Goal: Task Accomplishment & Management: Use online tool/utility

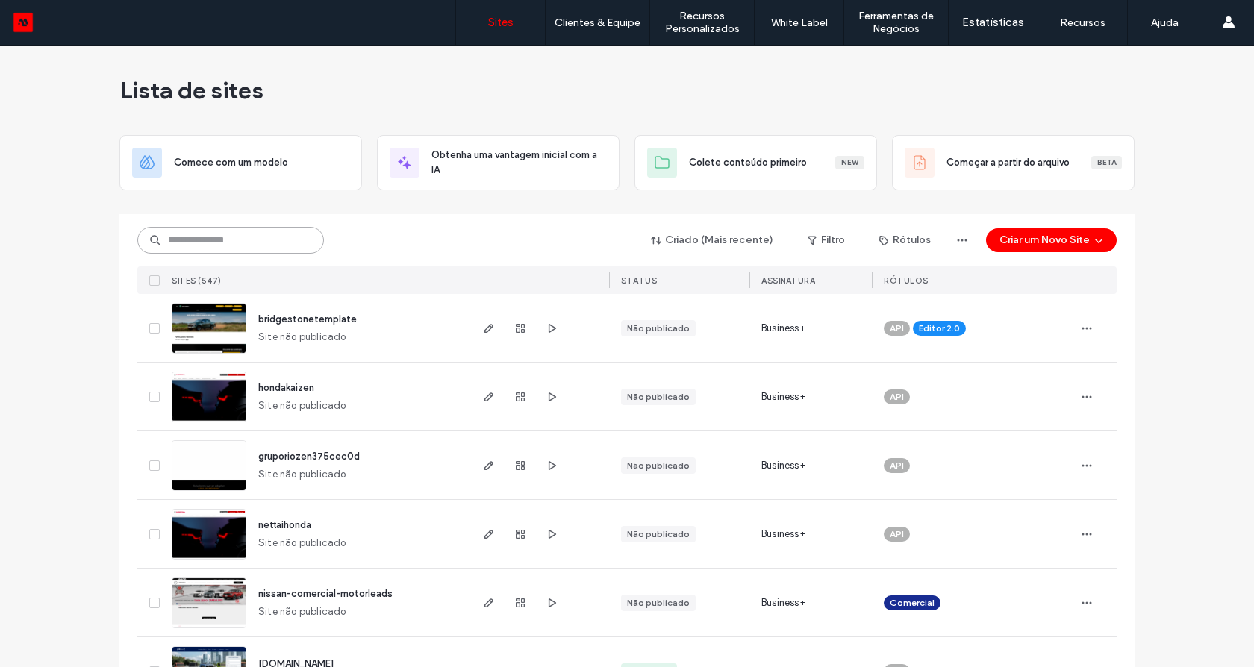
click at [240, 234] on input at bounding box center [230, 240] width 187 height 27
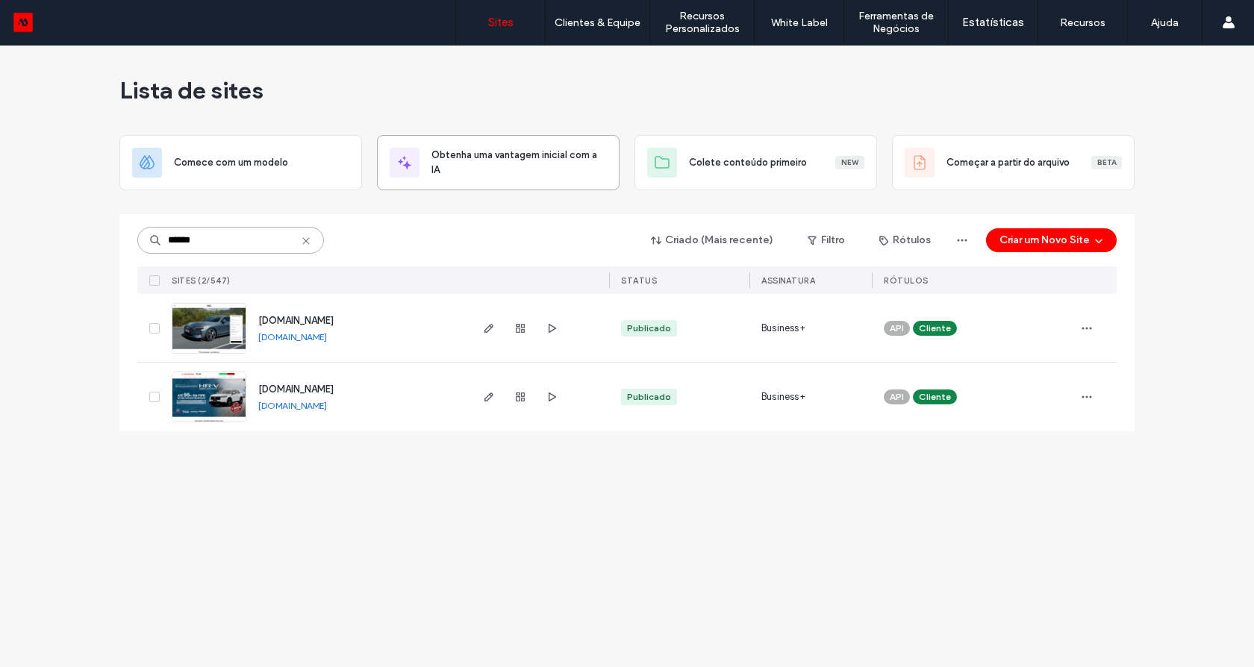
type input "******"
click at [217, 345] on img at bounding box center [208, 355] width 73 height 102
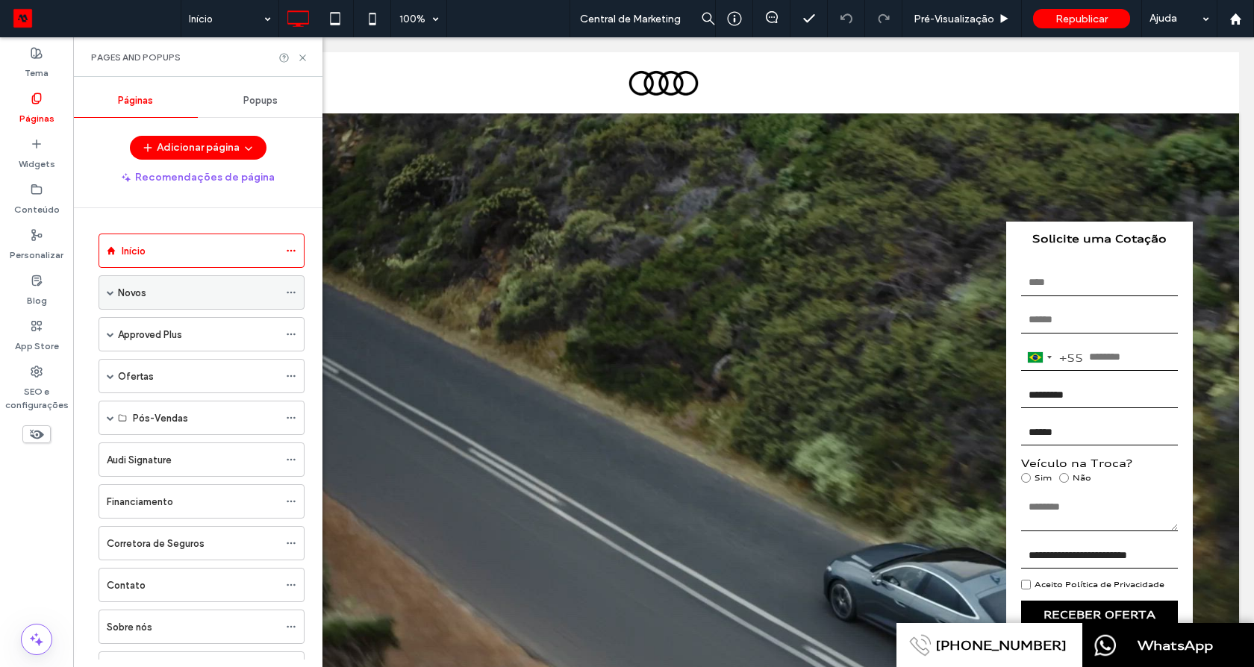
click at [111, 293] on span at bounding box center [110, 292] width 7 height 7
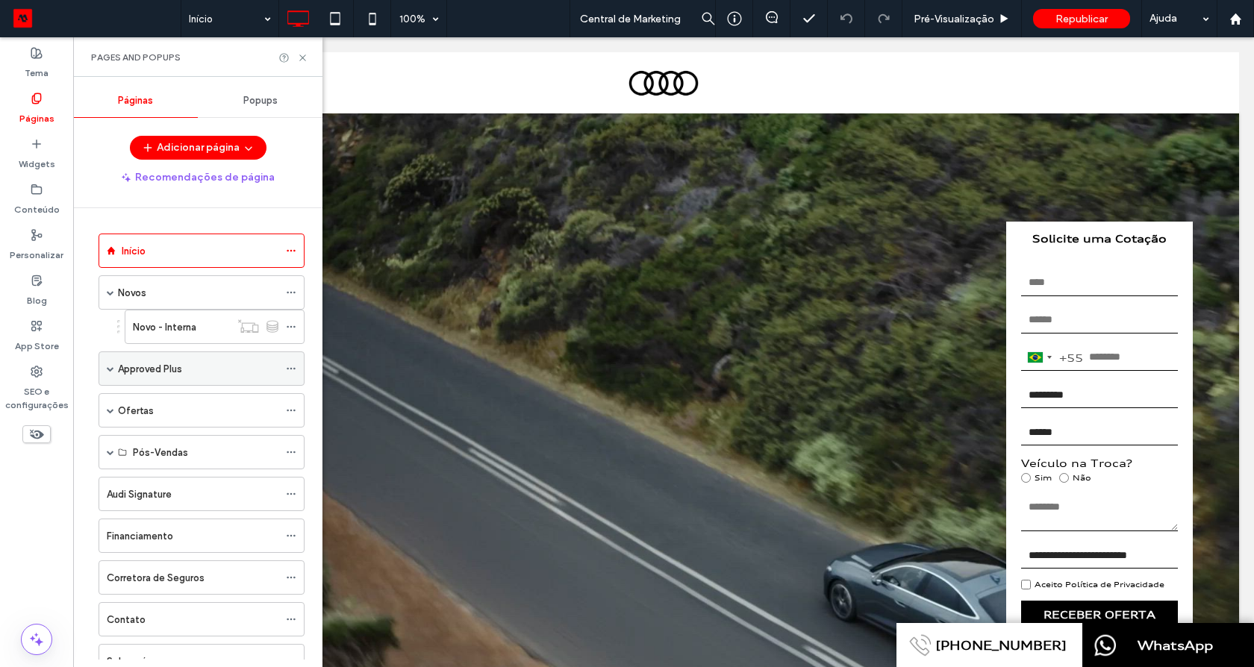
click at [109, 366] on span at bounding box center [110, 368] width 7 height 7
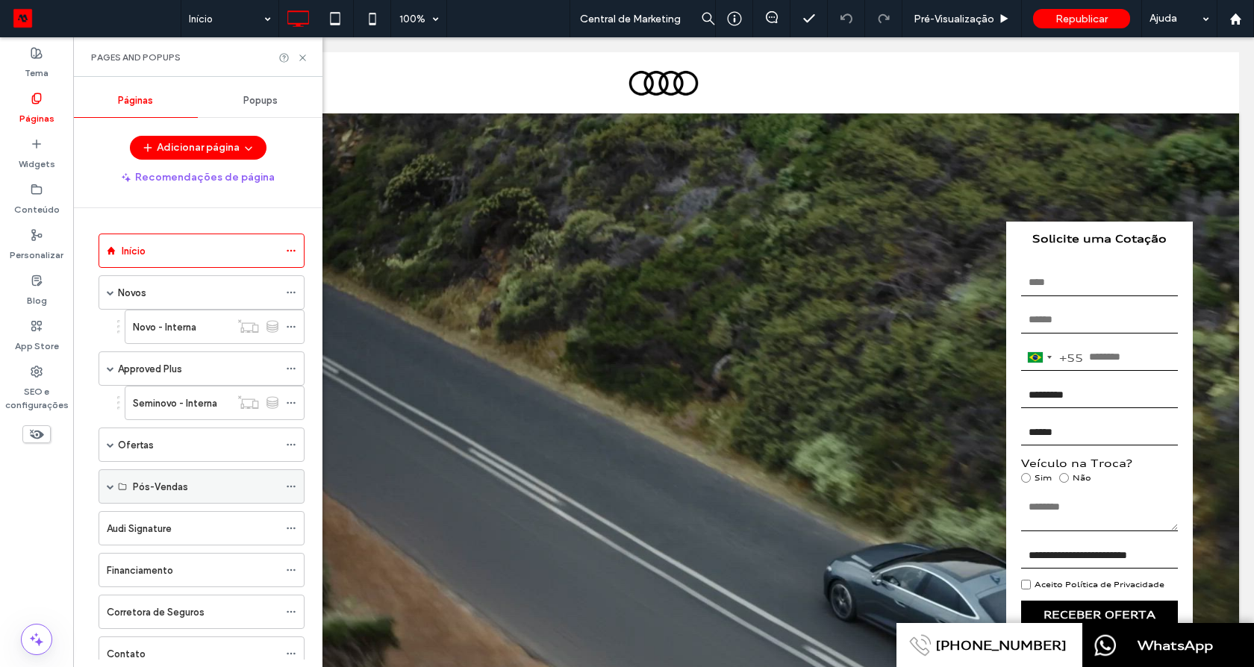
click at [104, 482] on div "Pós-Vendas" at bounding box center [202, 486] width 206 height 34
click at [110, 488] on span at bounding box center [110, 486] width 7 height 7
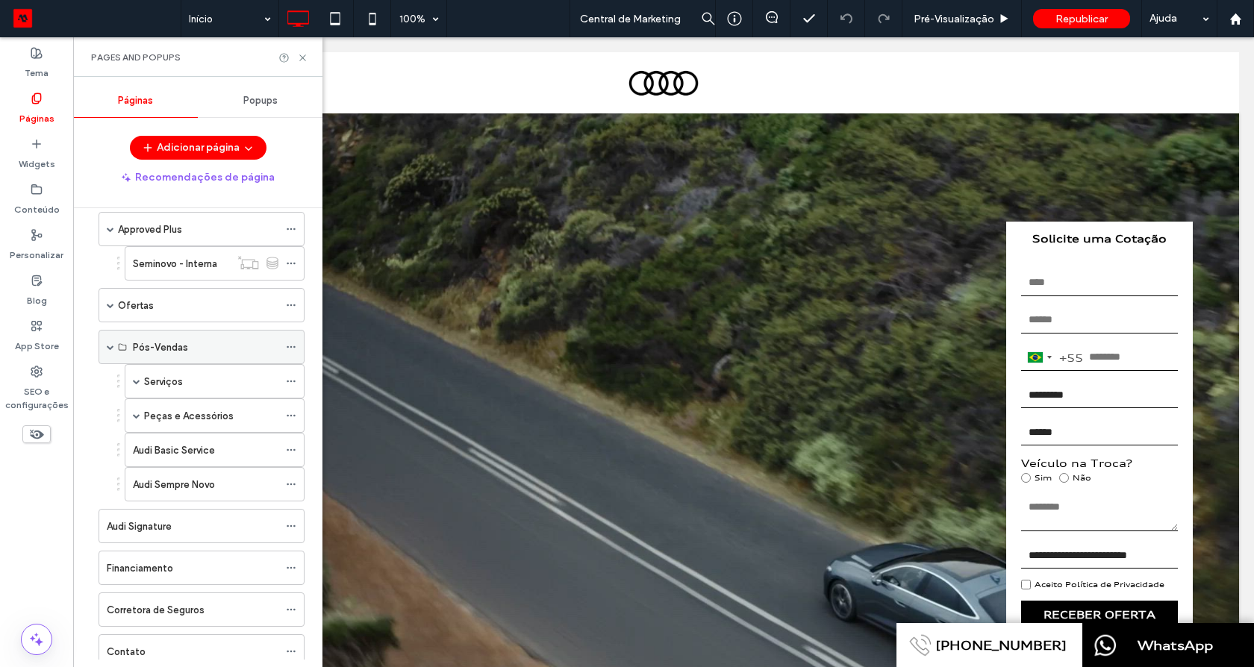
scroll to position [179, 0]
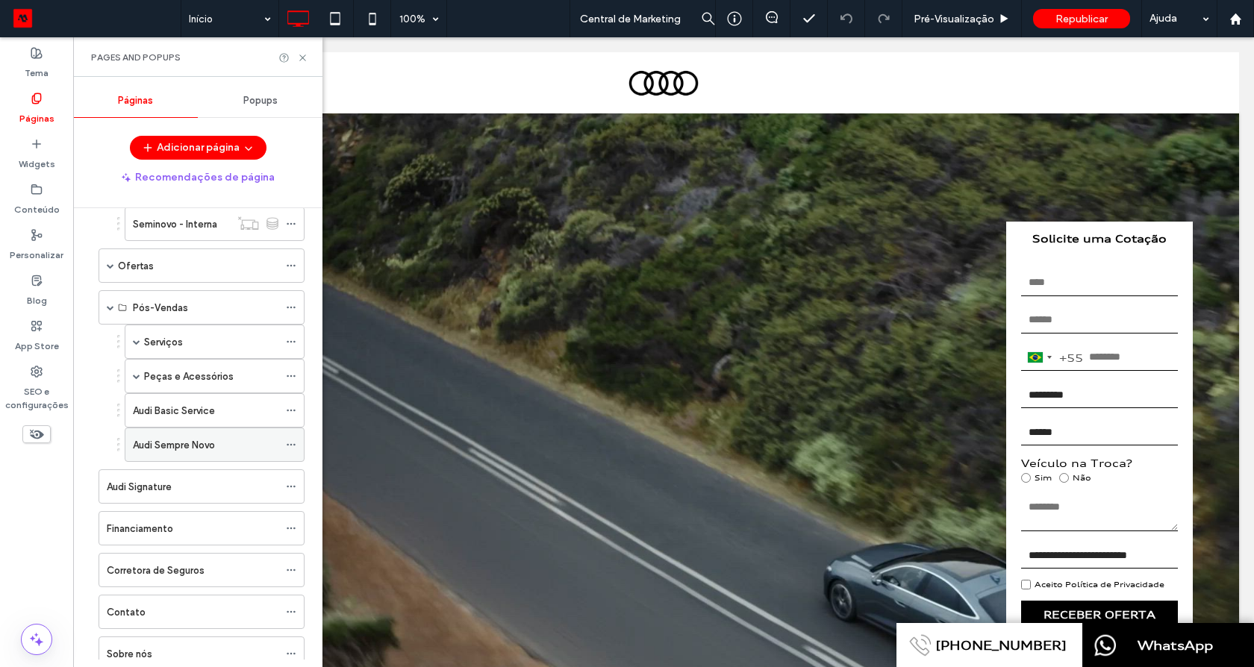
click at [296, 445] on div at bounding box center [295, 445] width 18 height 22
click at [290, 445] on use at bounding box center [291, 445] width 8 height 2
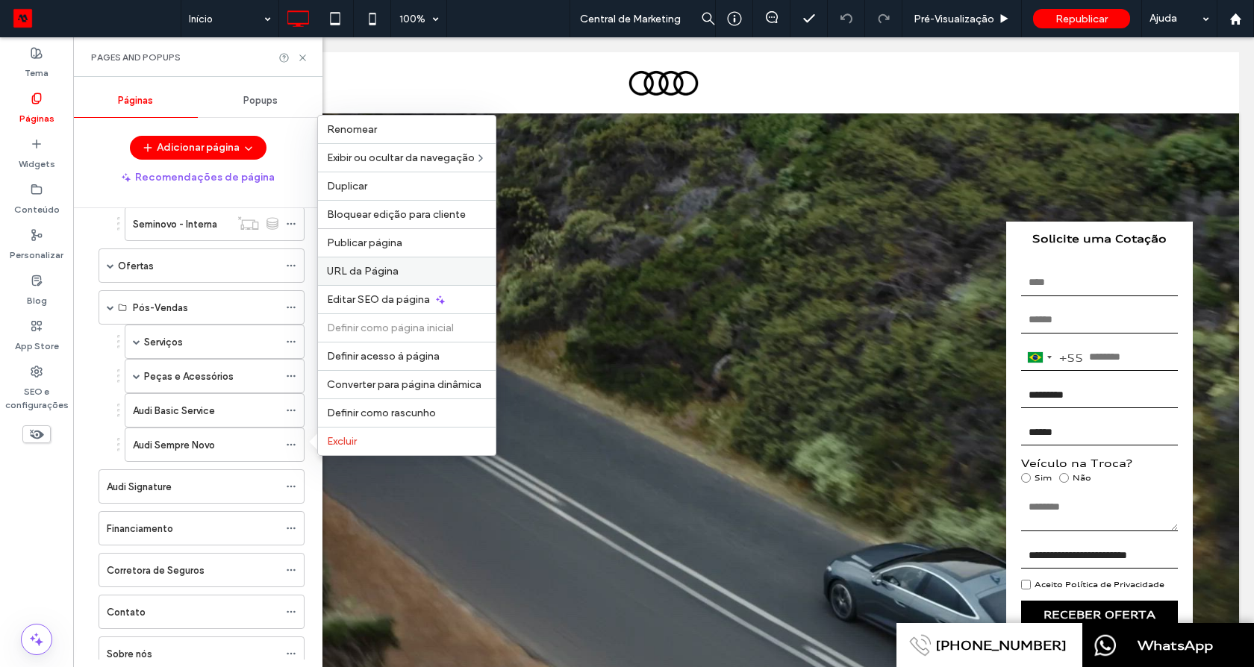
click at [356, 266] on span "URL da Página" at bounding box center [363, 271] width 72 height 13
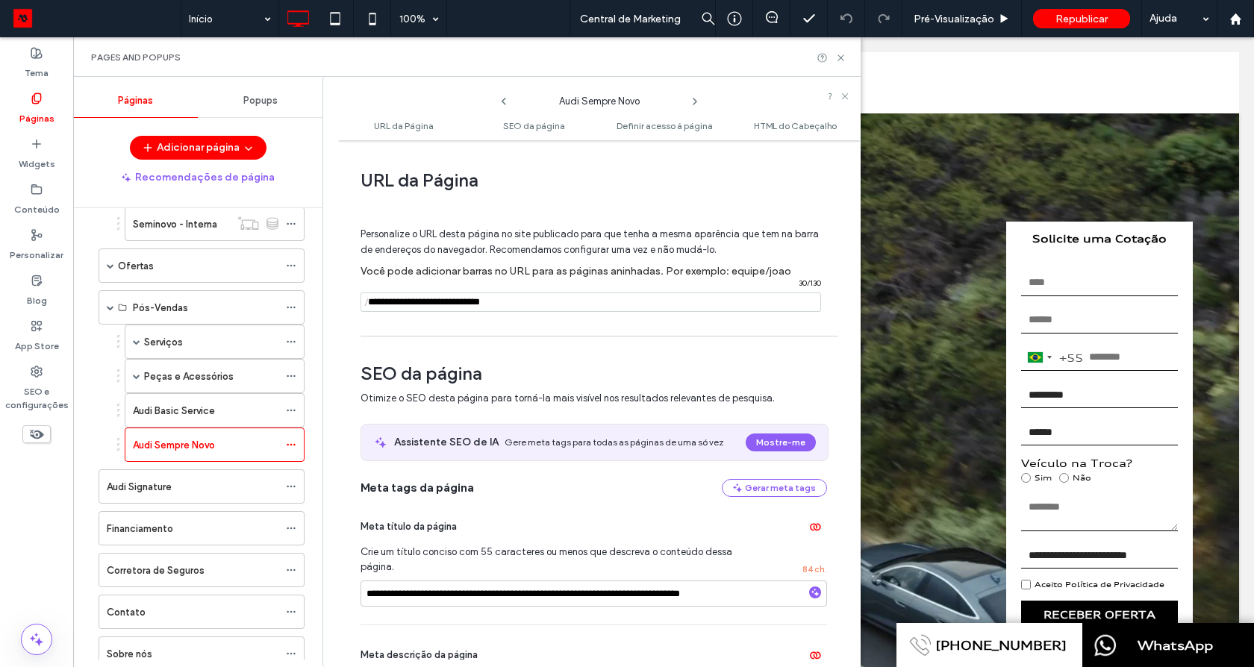
click at [487, 299] on input "notEmpty" at bounding box center [591, 302] width 461 height 19
click at [534, 296] on input "notEmpty" at bounding box center [591, 302] width 461 height 19
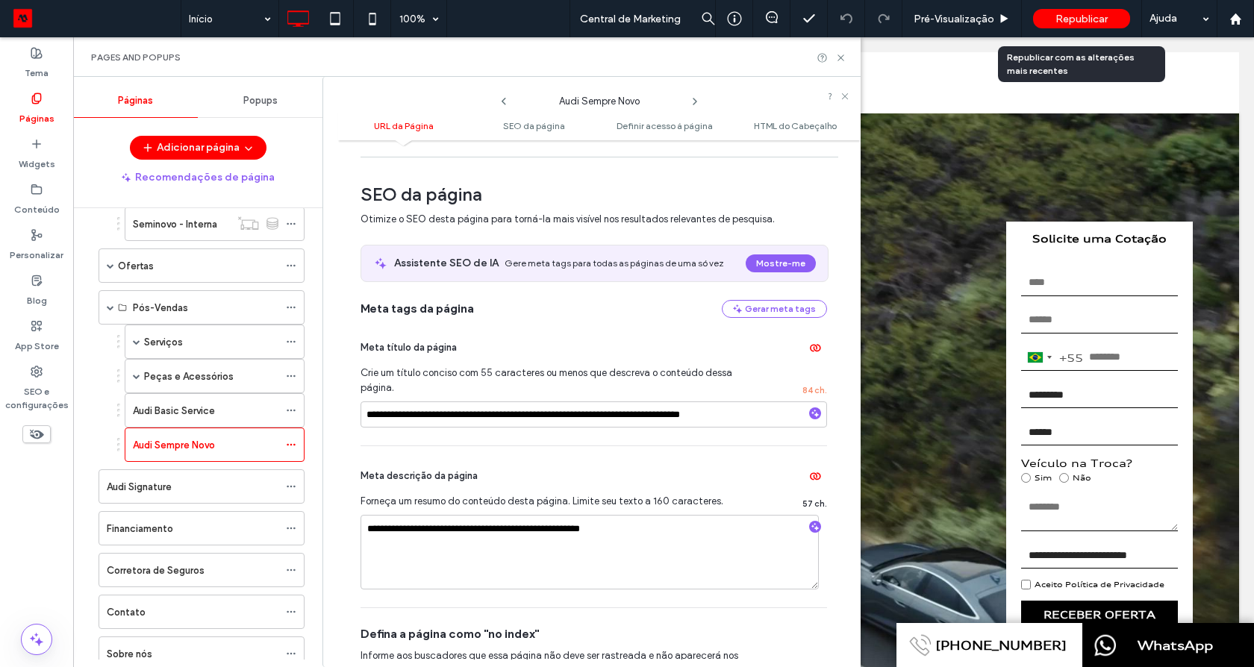
click at [1085, 19] on span "Republicar" at bounding box center [1081, 19] width 52 height 13
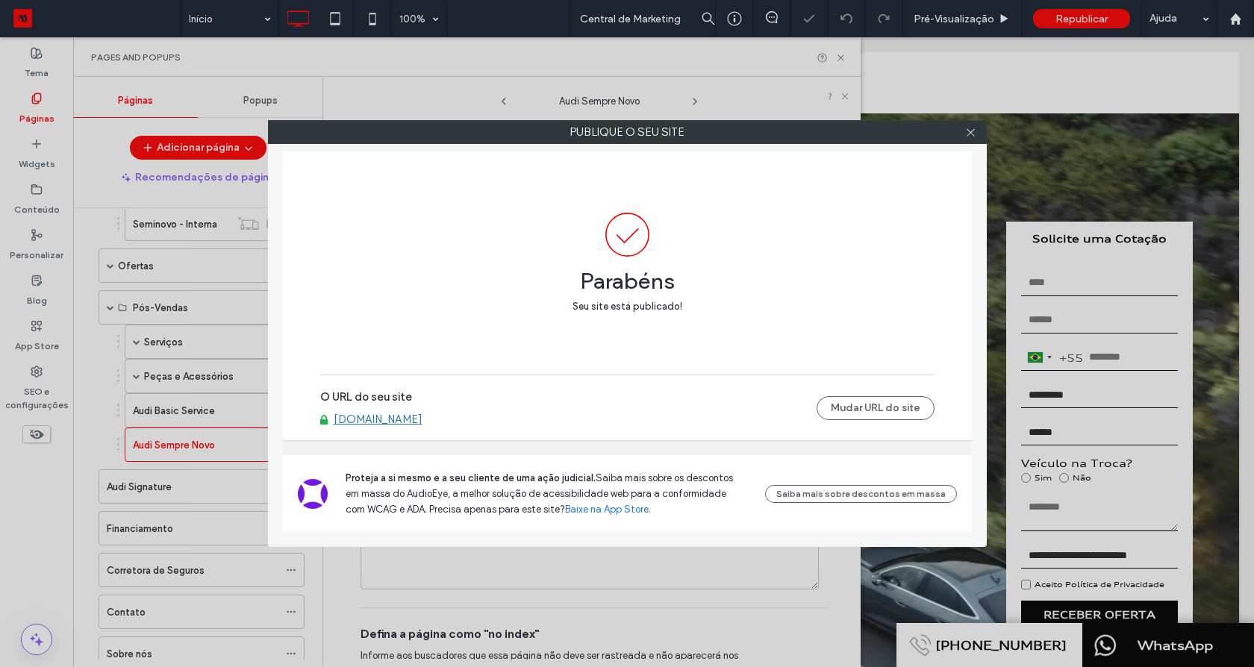
click at [422, 419] on link "www.audicenteruberlandia.com.br" at bounding box center [378, 419] width 89 height 13
click at [969, 137] on icon at bounding box center [970, 132] width 11 height 11
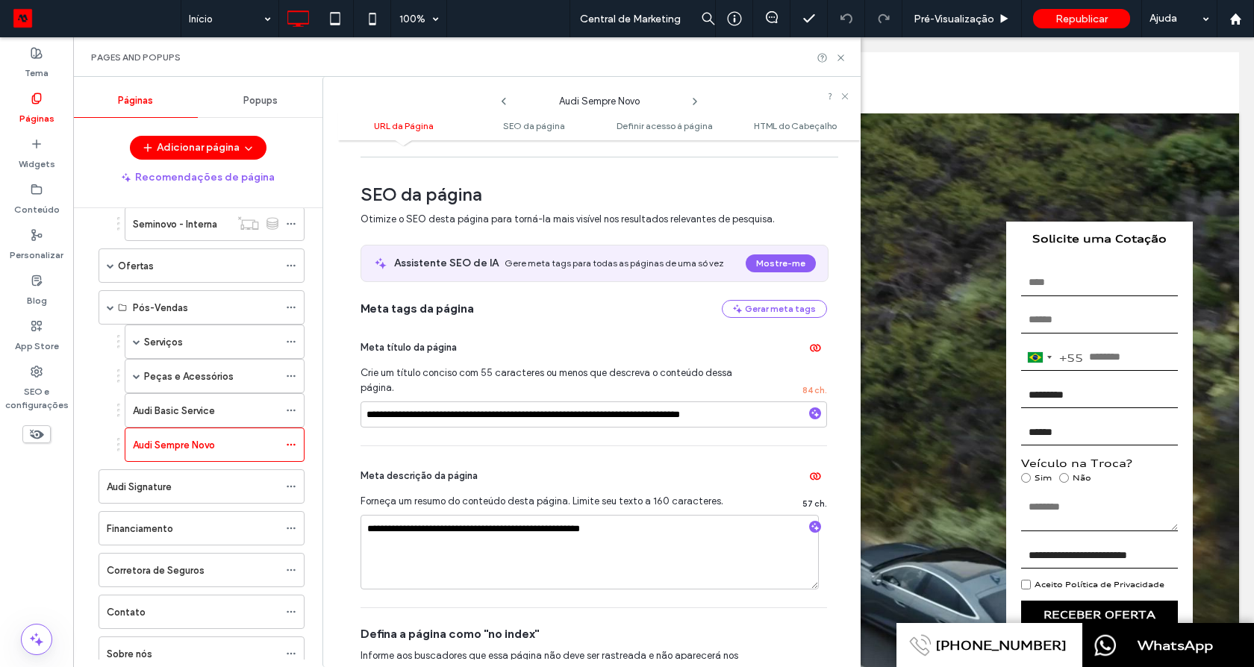
scroll to position [0, 0]
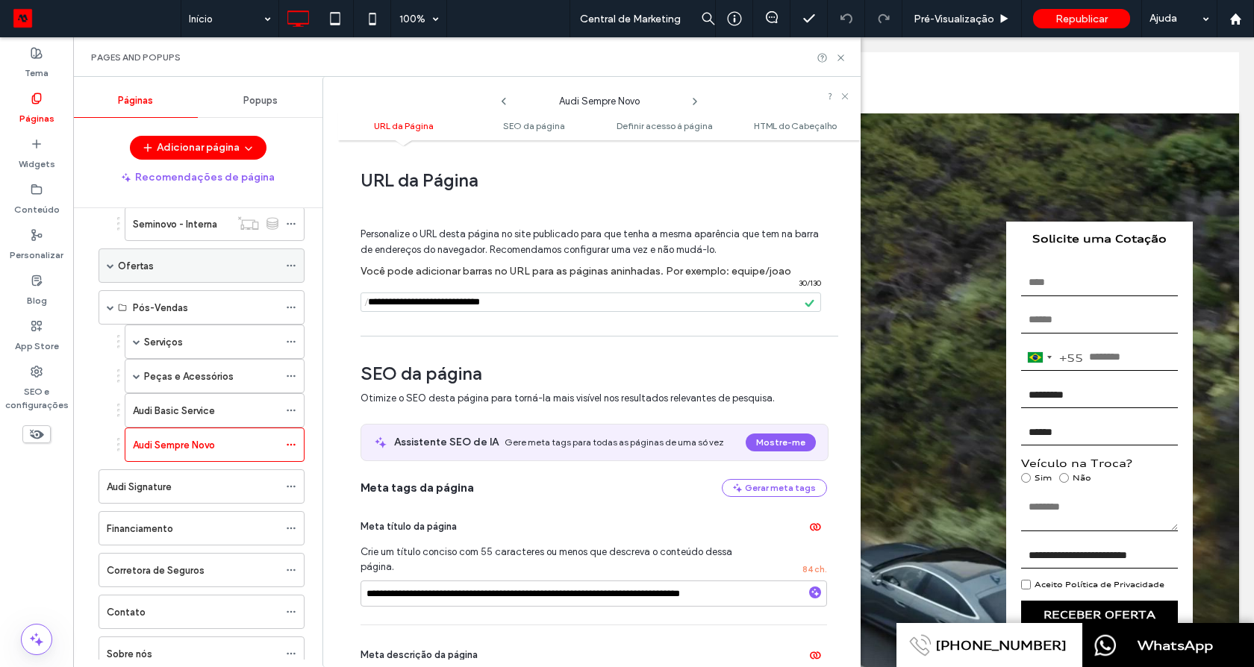
drag, startPoint x: 559, startPoint y: 307, endPoint x: 292, endPoint y: 279, distance: 268.6
click at [292, 279] on div "Páginas Popups Adicionar página Recomendações de página Início Novos Novo - Int…" at bounding box center [466, 372] width 787 height 590
click at [1232, 20] on use at bounding box center [1234, 18] width 11 height 11
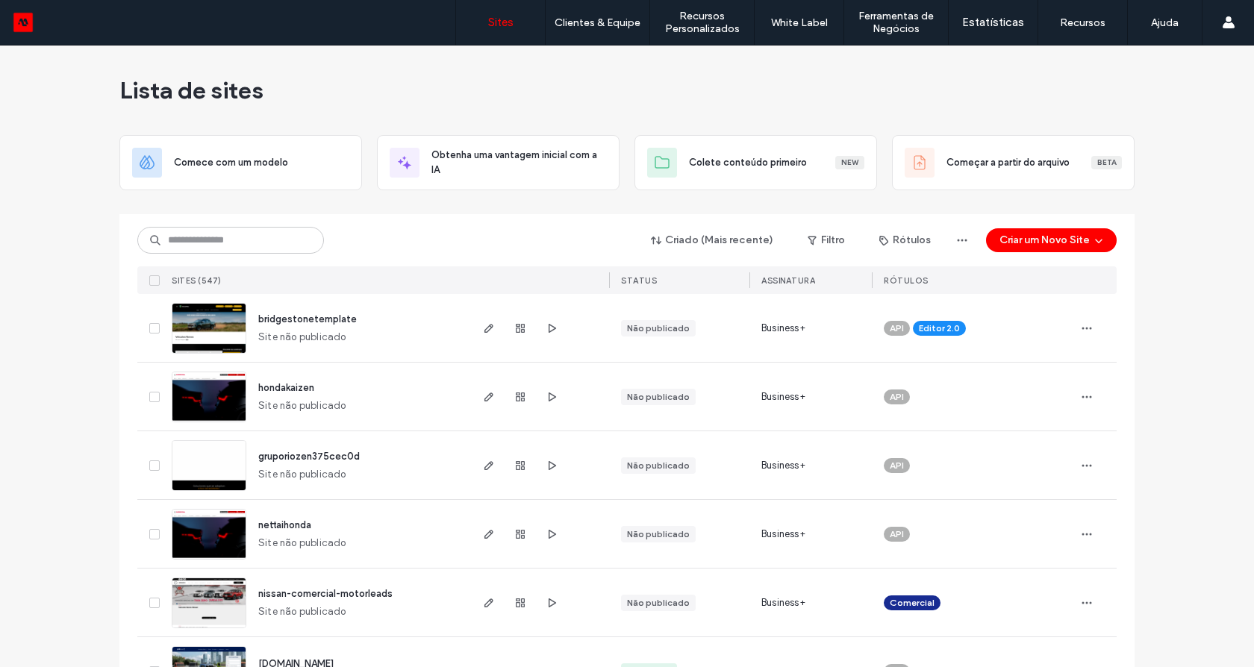
click at [233, 339] on img at bounding box center [208, 355] width 73 height 102
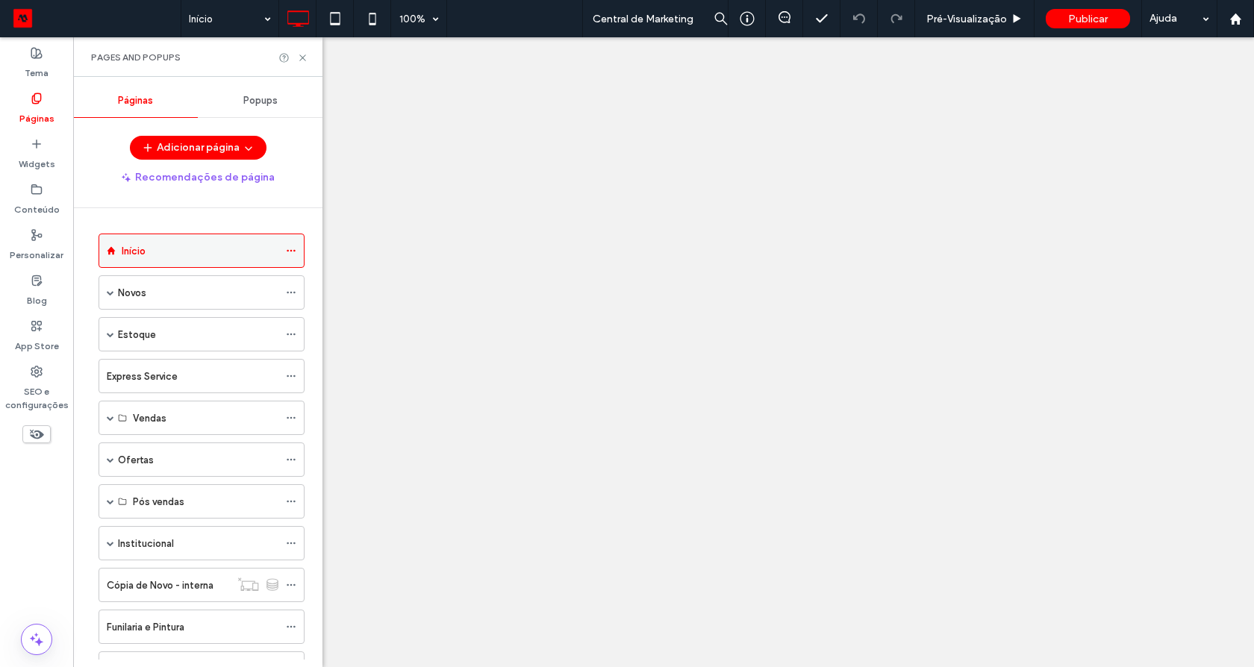
click at [293, 249] on icon at bounding box center [291, 251] width 10 height 10
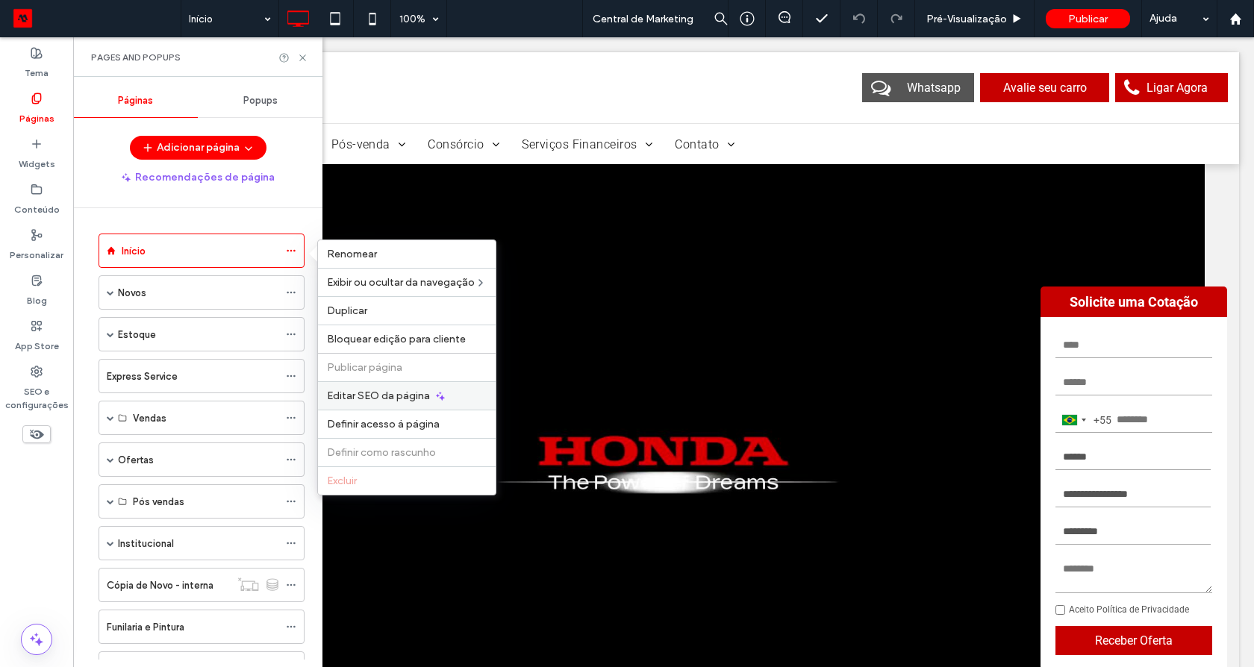
click at [352, 393] on span "Editar SEO da página" at bounding box center [378, 396] width 103 height 13
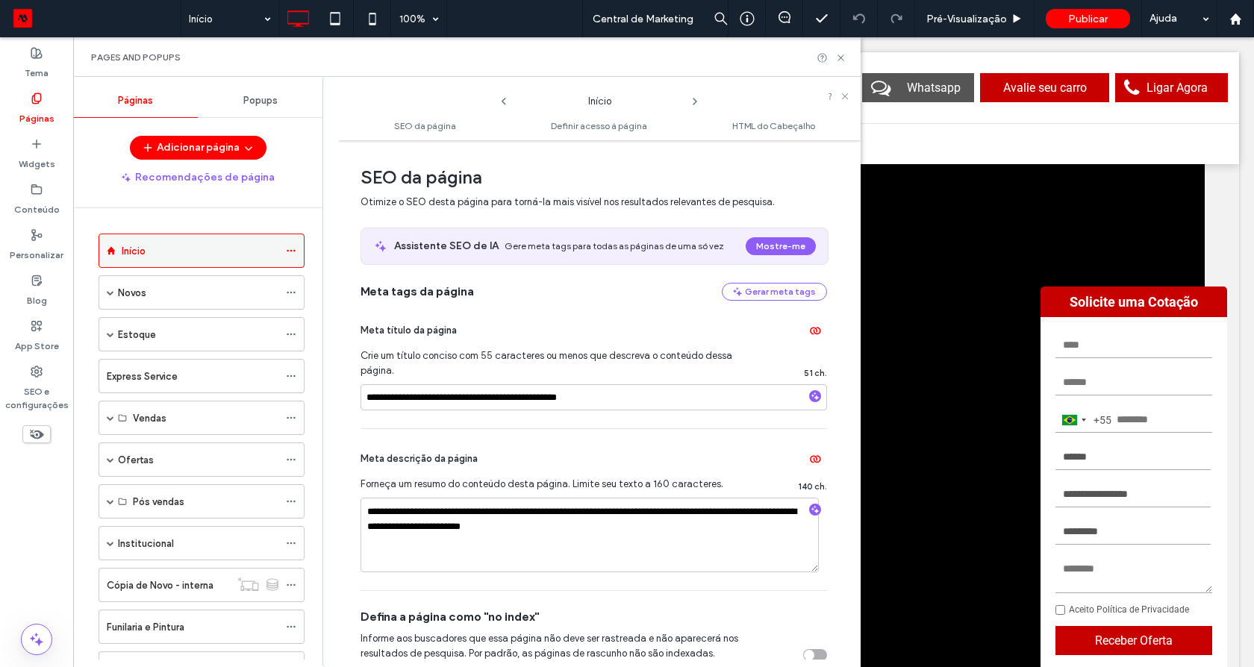
click at [293, 251] on icon at bounding box center [291, 251] width 10 height 10
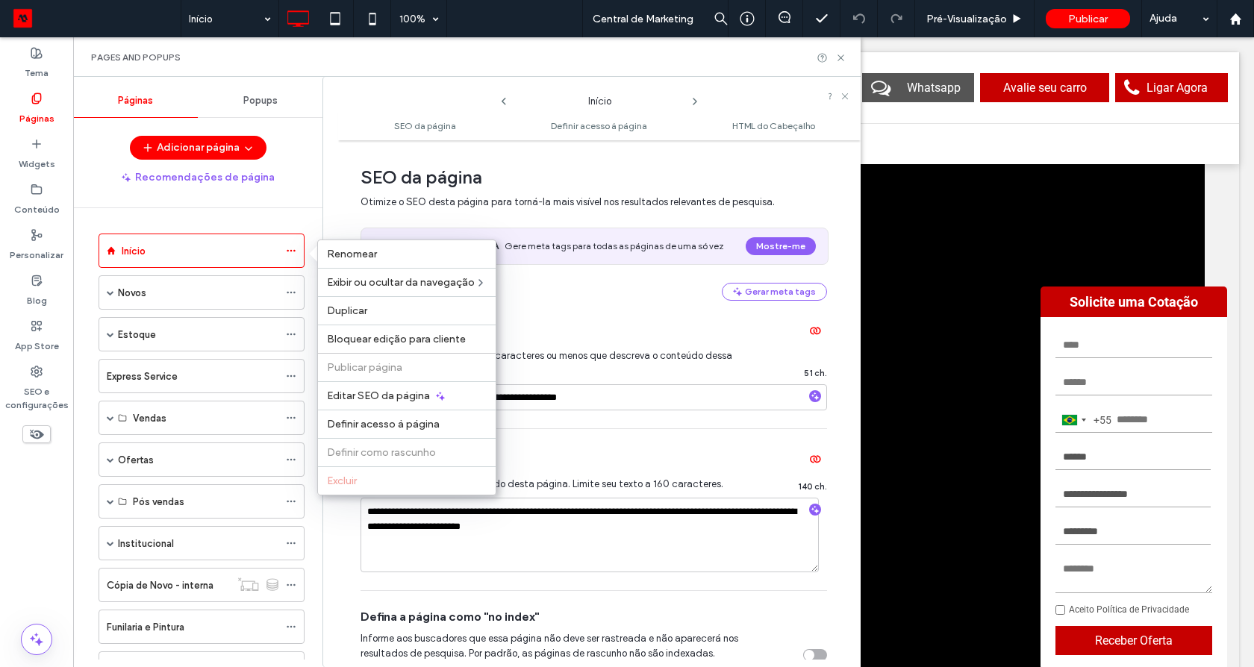
click at [693, 103] on use at bounding box center [694, 102] width 3 height 6
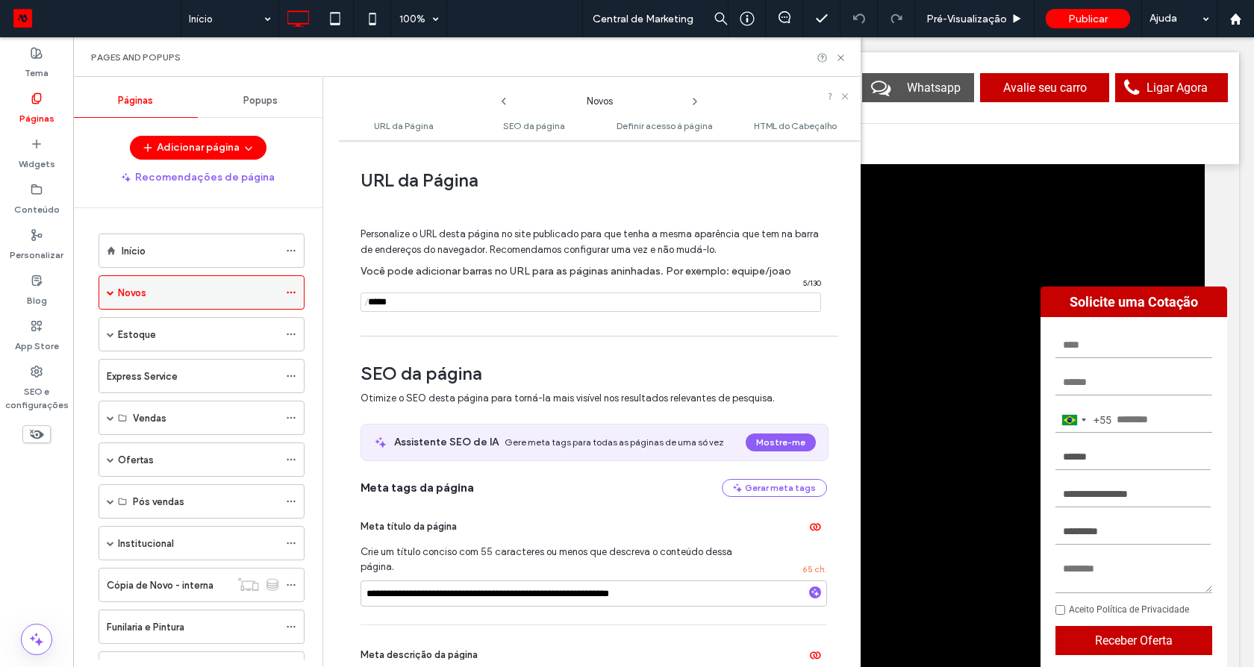
click at [290, 294] on icon at bounding box center [291, 292] width 10 height 10
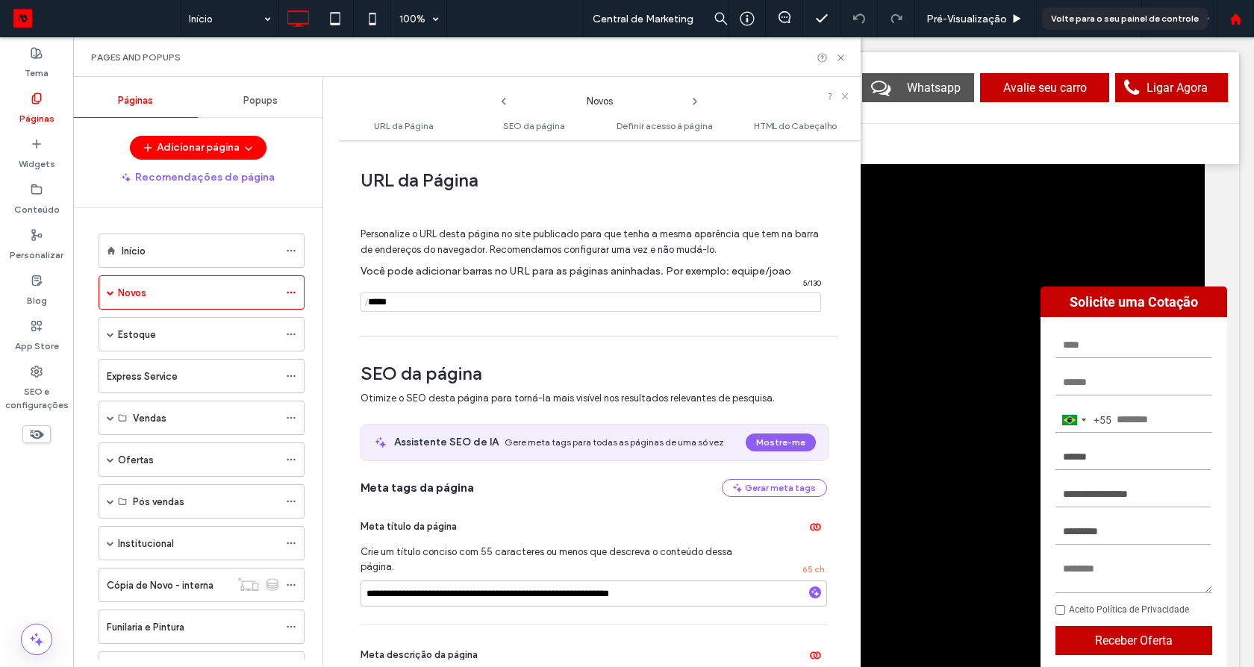
drag, startPoint x: 1235, startPoint y: 19, endPoint x: 1037, endPoint y: 4, distance: 197.6
click at [1235, 19] on use at bounding box center [1234, 18] width 11 height 11
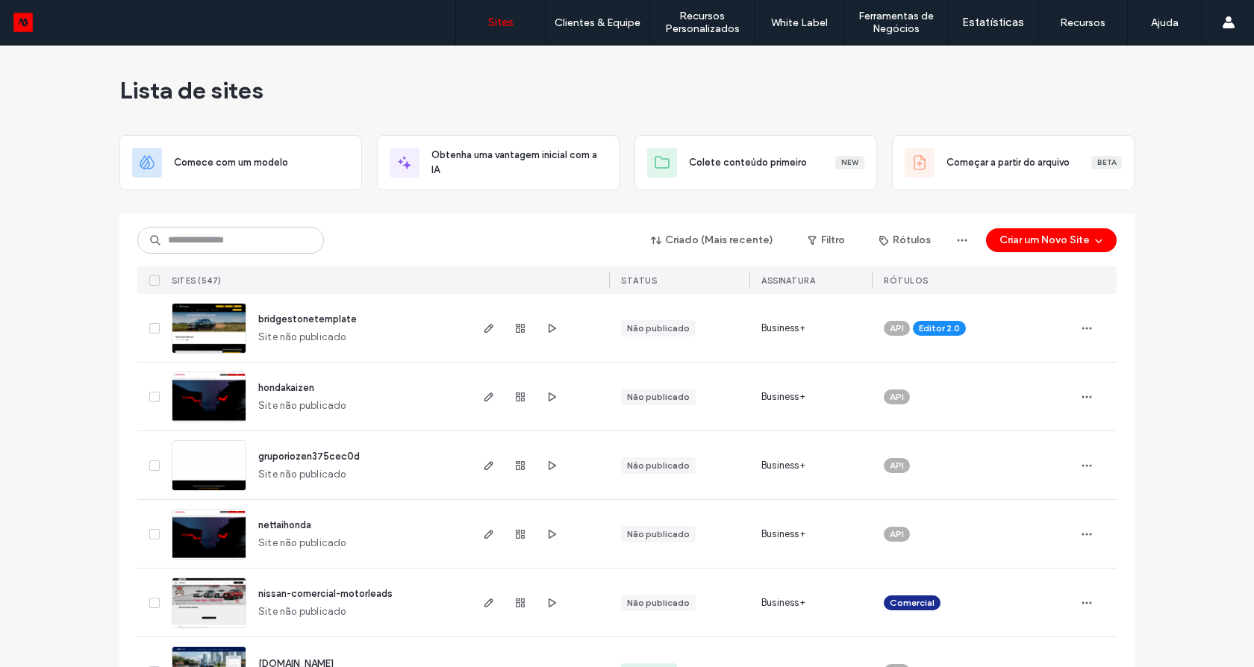
type input "*"
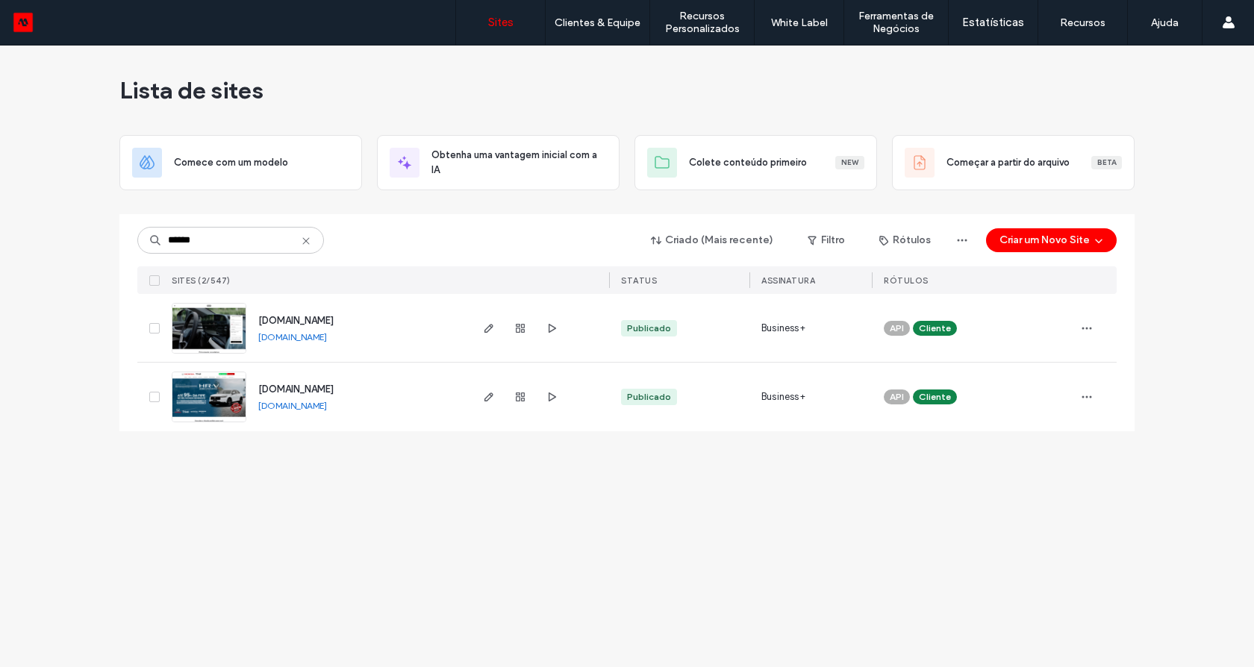
type input "******"
click at [216, 324] on img at bounding box center [208, 355] width 73 height 102
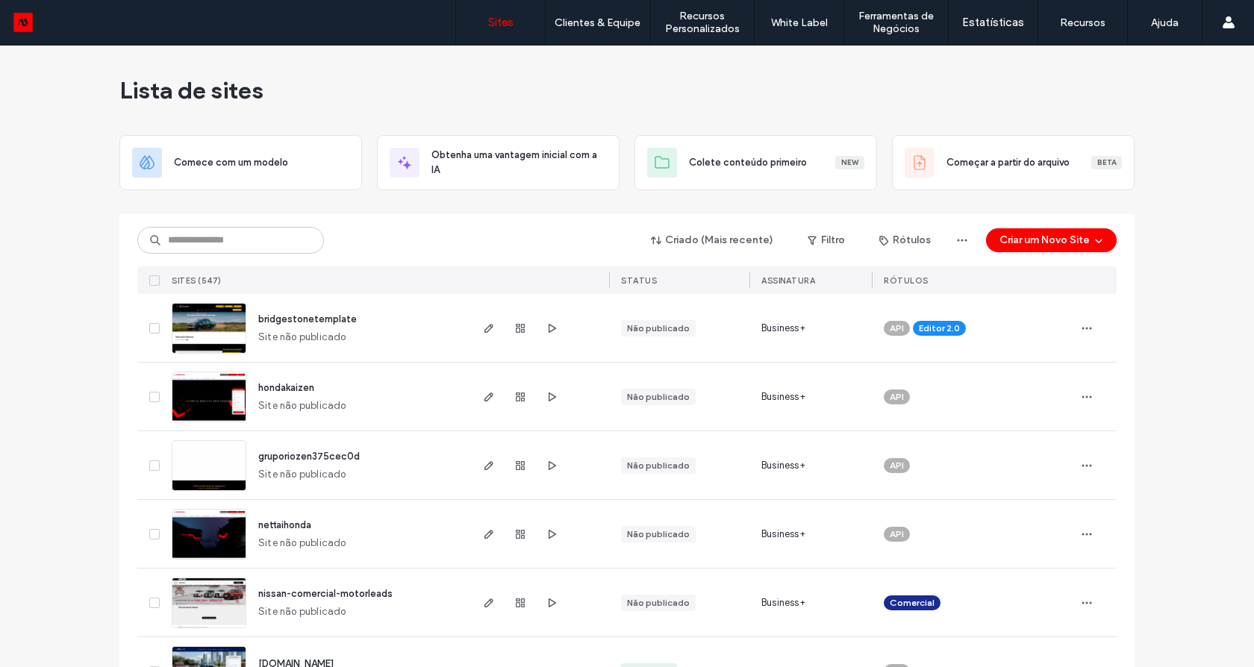
scroll to position [544, 0]
